Goal: Information Seeking & Learning: Learn about a topic

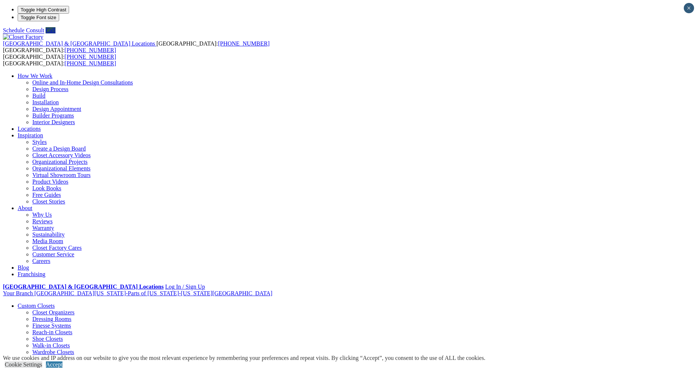
click at [75, 309] on link "Closet Organizers" at bounding box center [53, 312] width 42 height 6
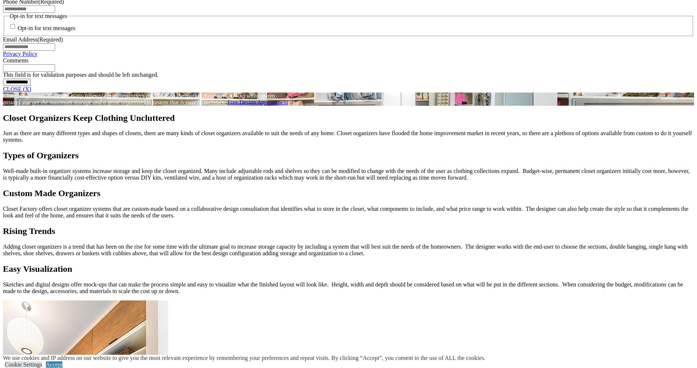
scroll to position [592, 0]
